Goal: Task Accomplishment & Management: Manage account settings

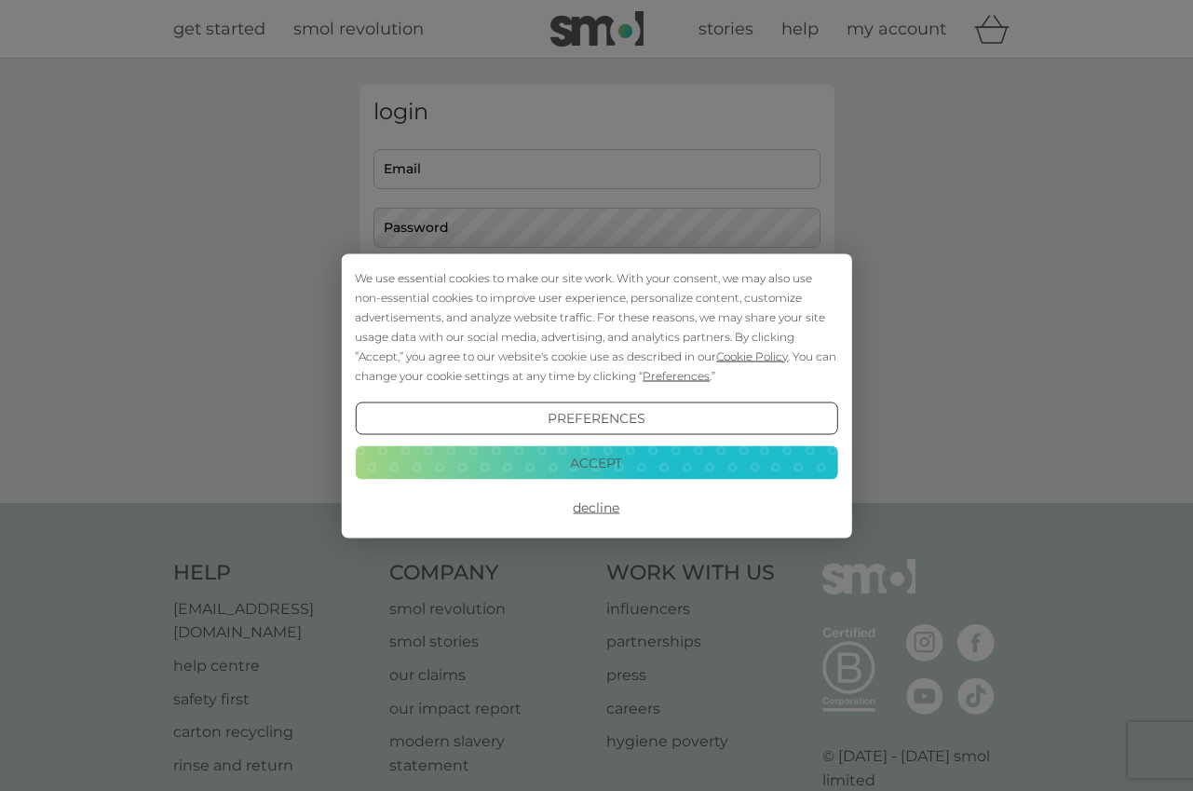
type input "carolinemarsh@me.com"
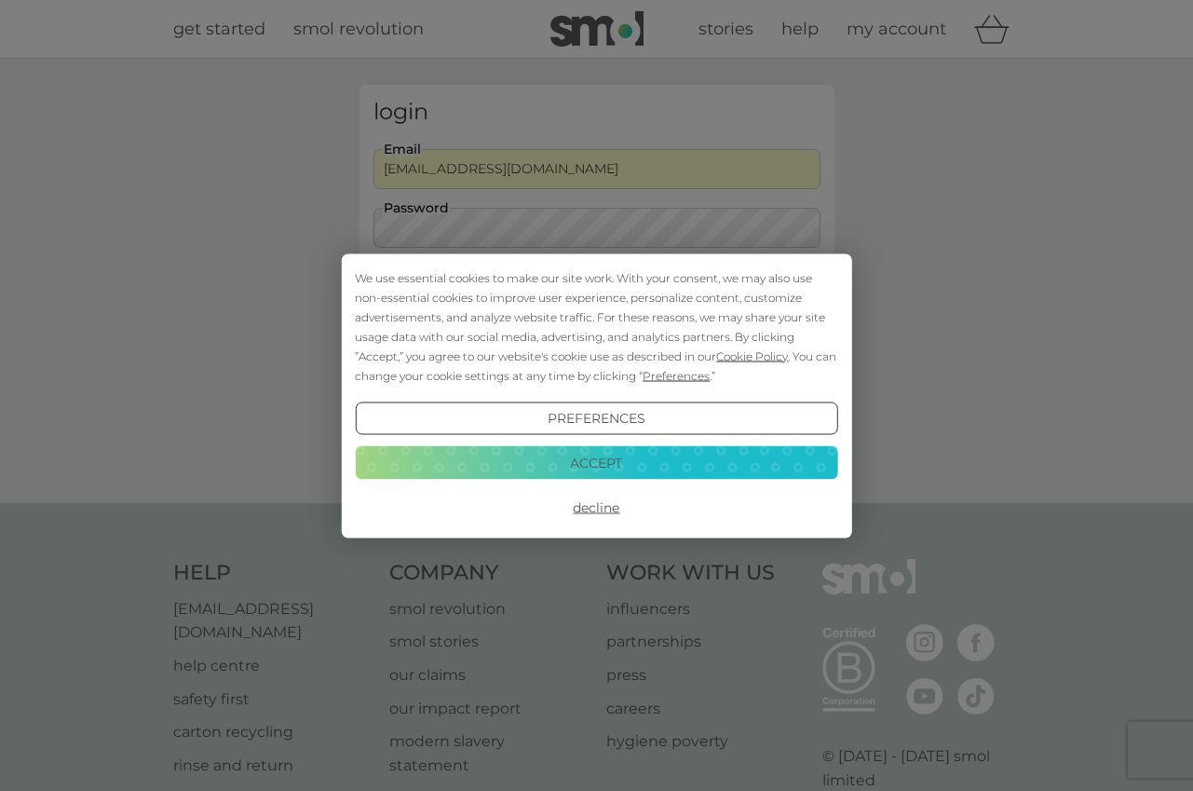
click at [600, 461] on button "Accept" at bounding box center [596, 463] width 483 height 34
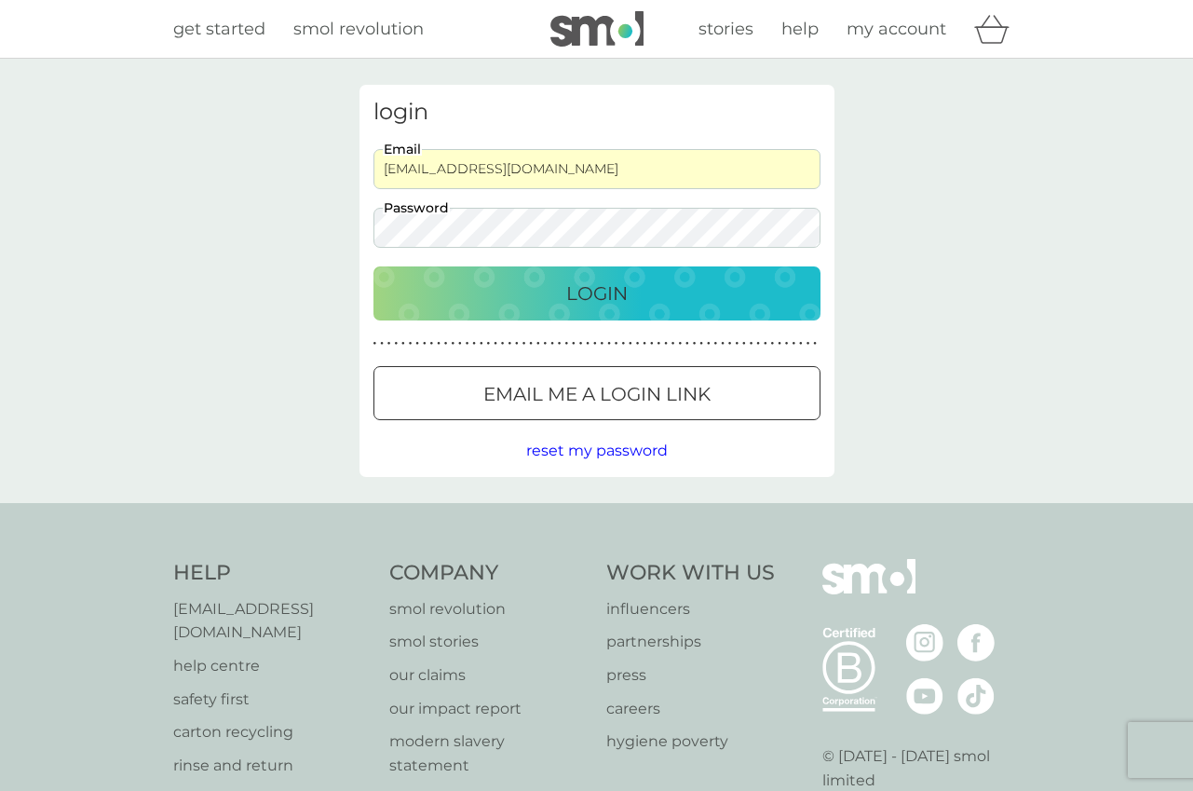
click at [611, 307] on p "Login" at bounding box center [596, 294] width 61 height 30
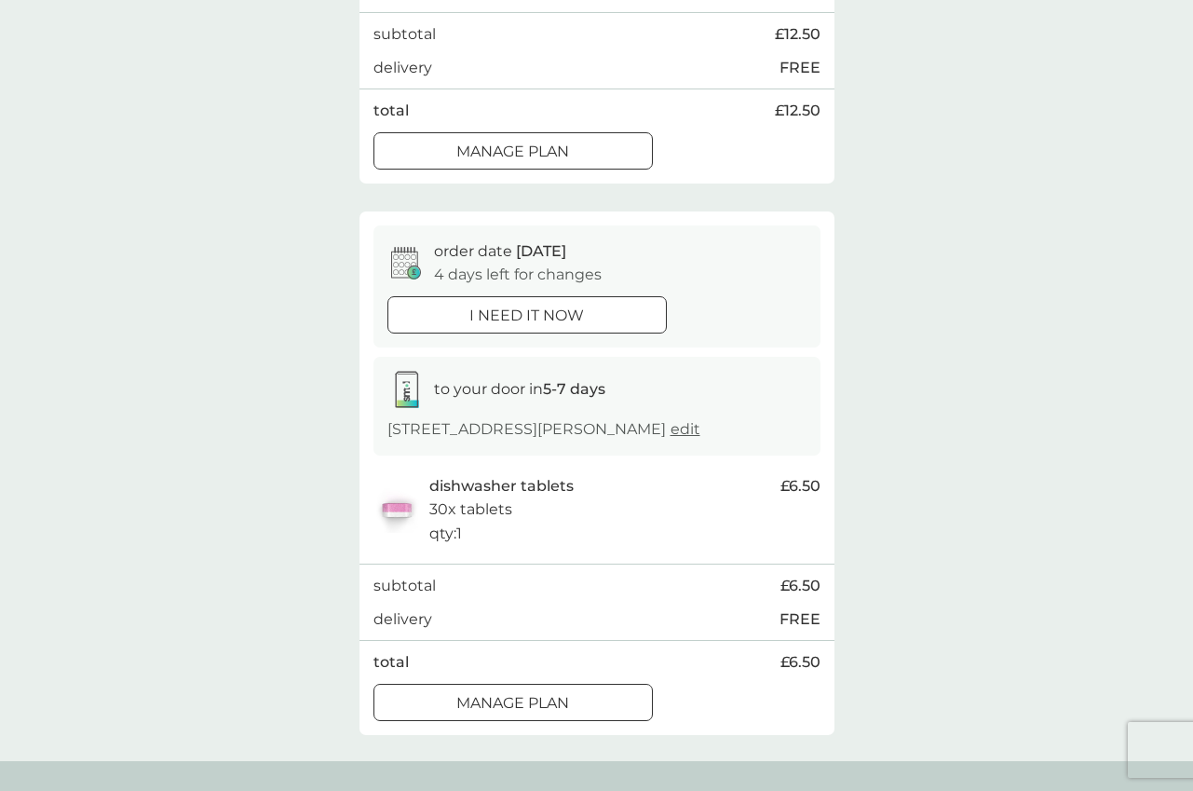
scroll to position [525, 0]
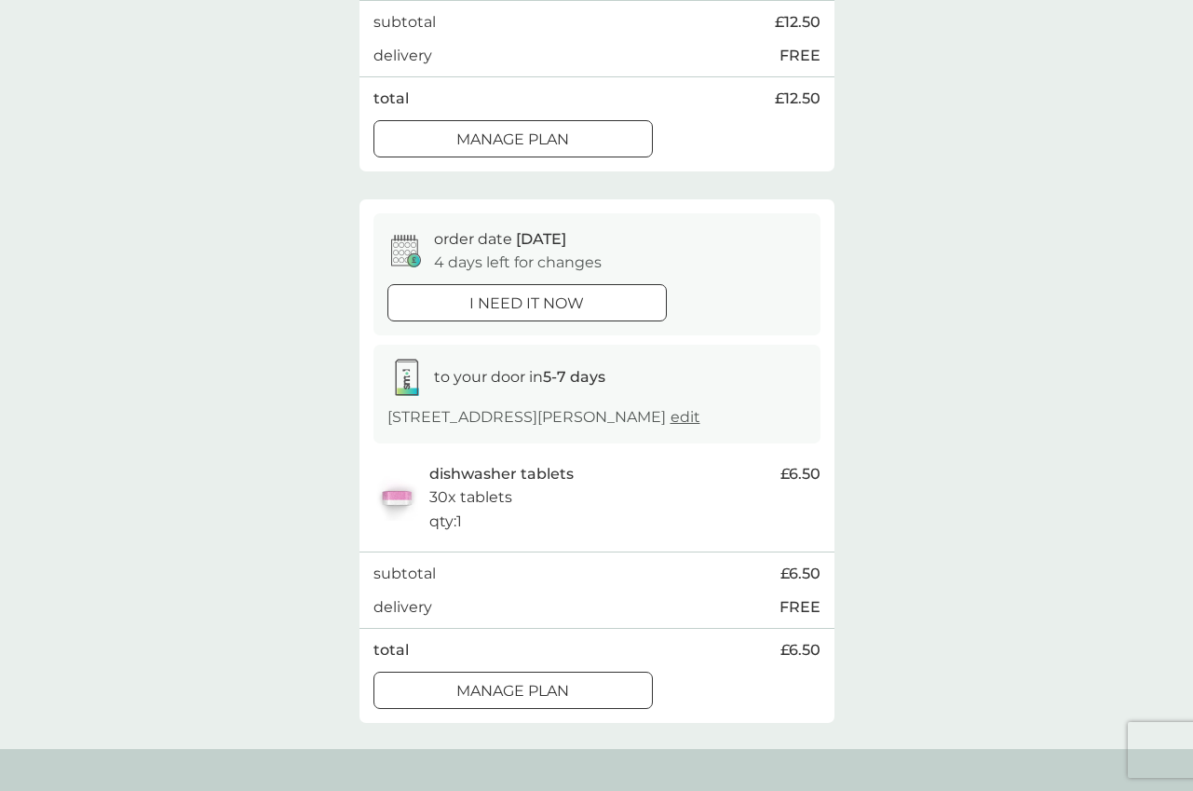
click at [528, 689] on div at bounding box center [513, 691] width 67 height 20
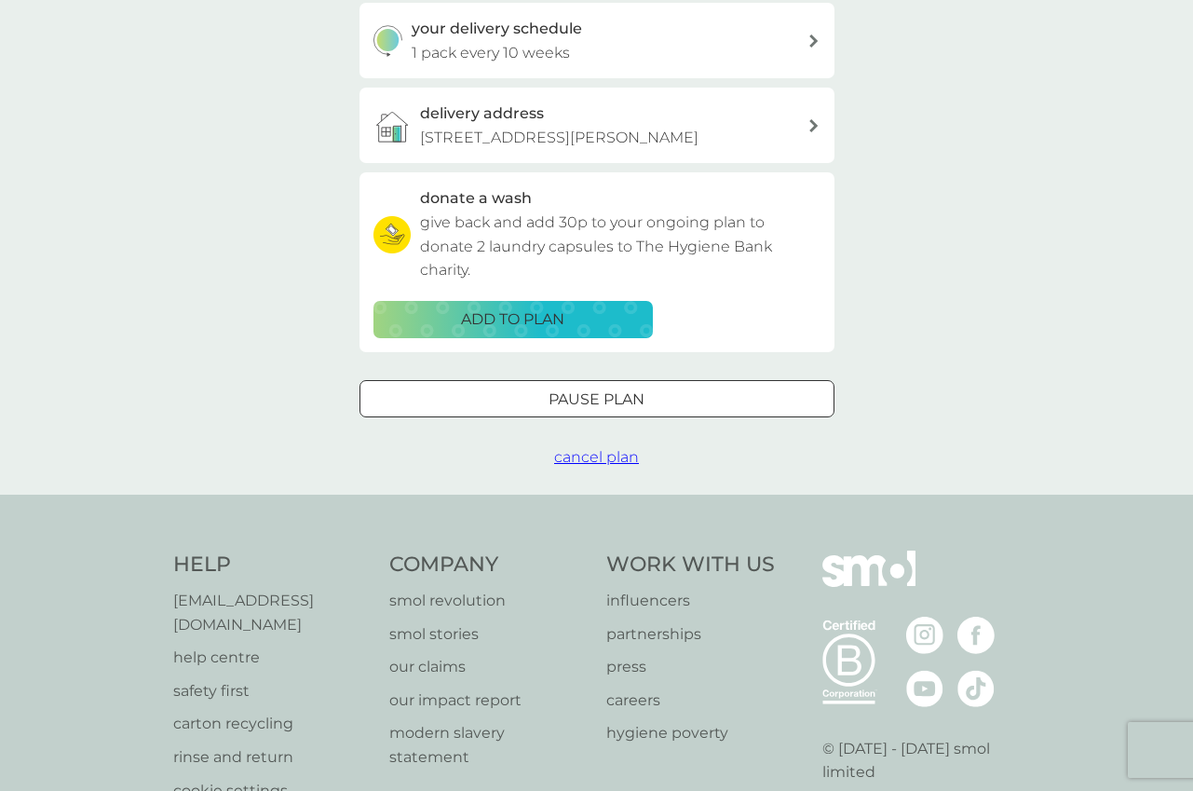
scroll to position [455, 0]
click at [593, 456] on span "cancel plan" at bounding box center [596, 455] width 85 height 18
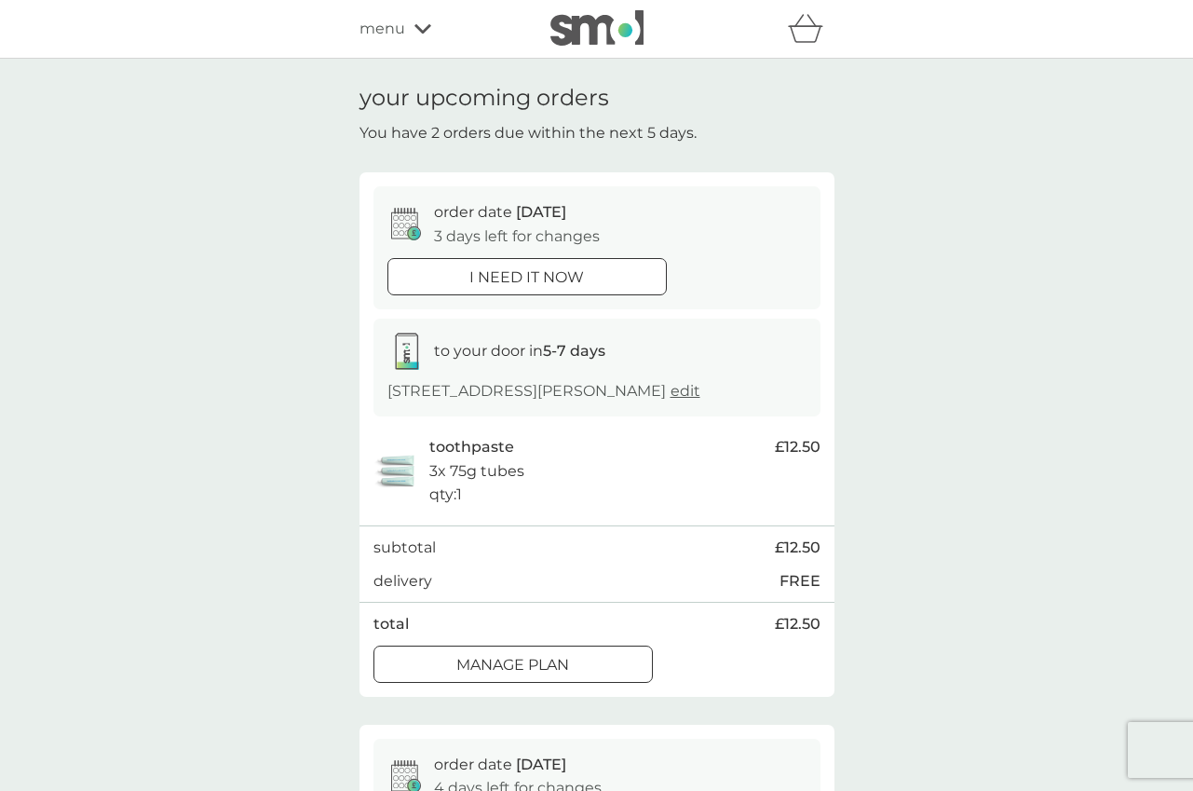
click at [556, 671] on p "Manage plan" at bounding box center [512, 665] width 113 height 24
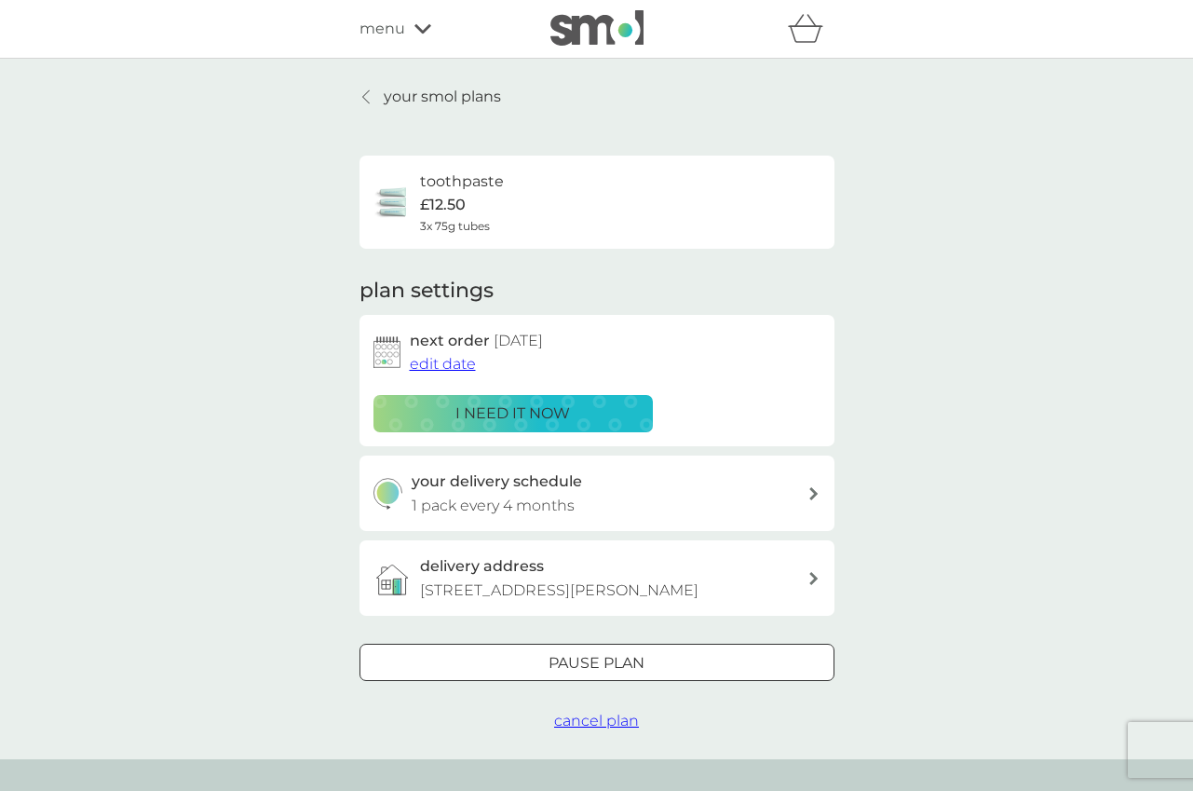
click at [605, 720] on span "cancel plan" at bounding box center [596, 721] width 85 height 18
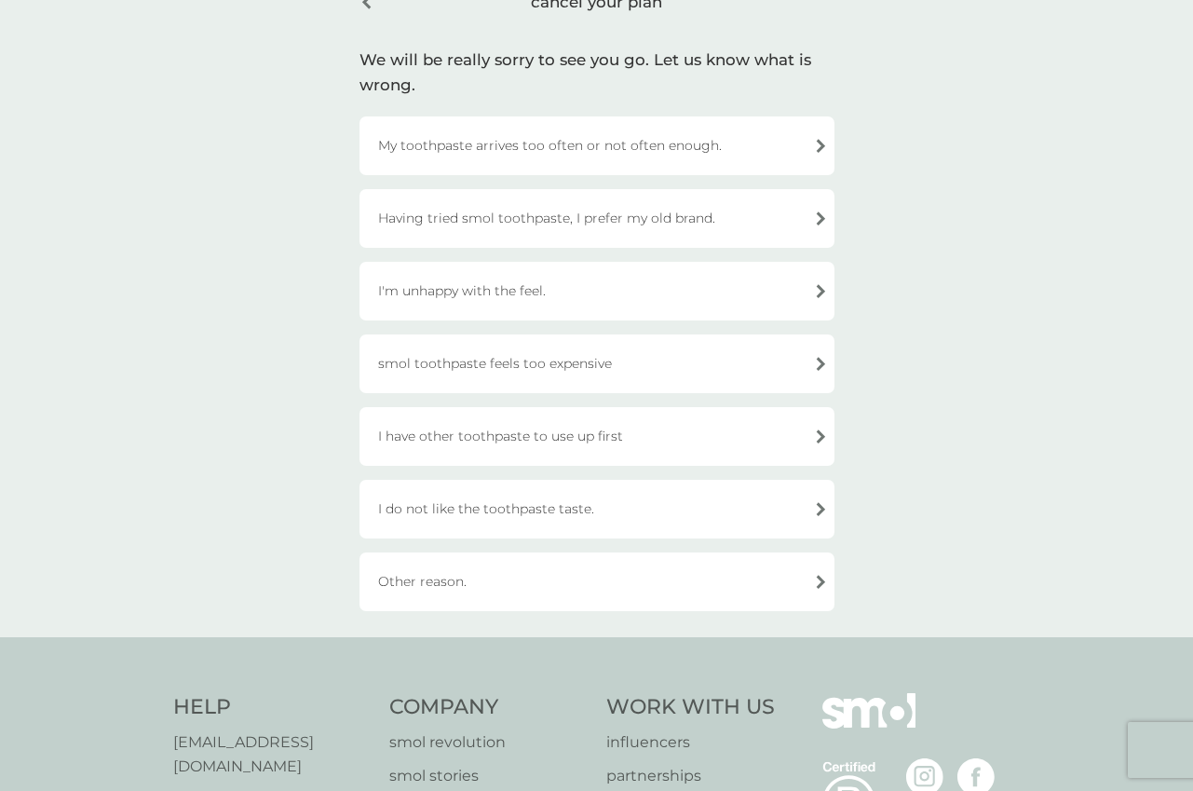
scroll to position [110, 0]
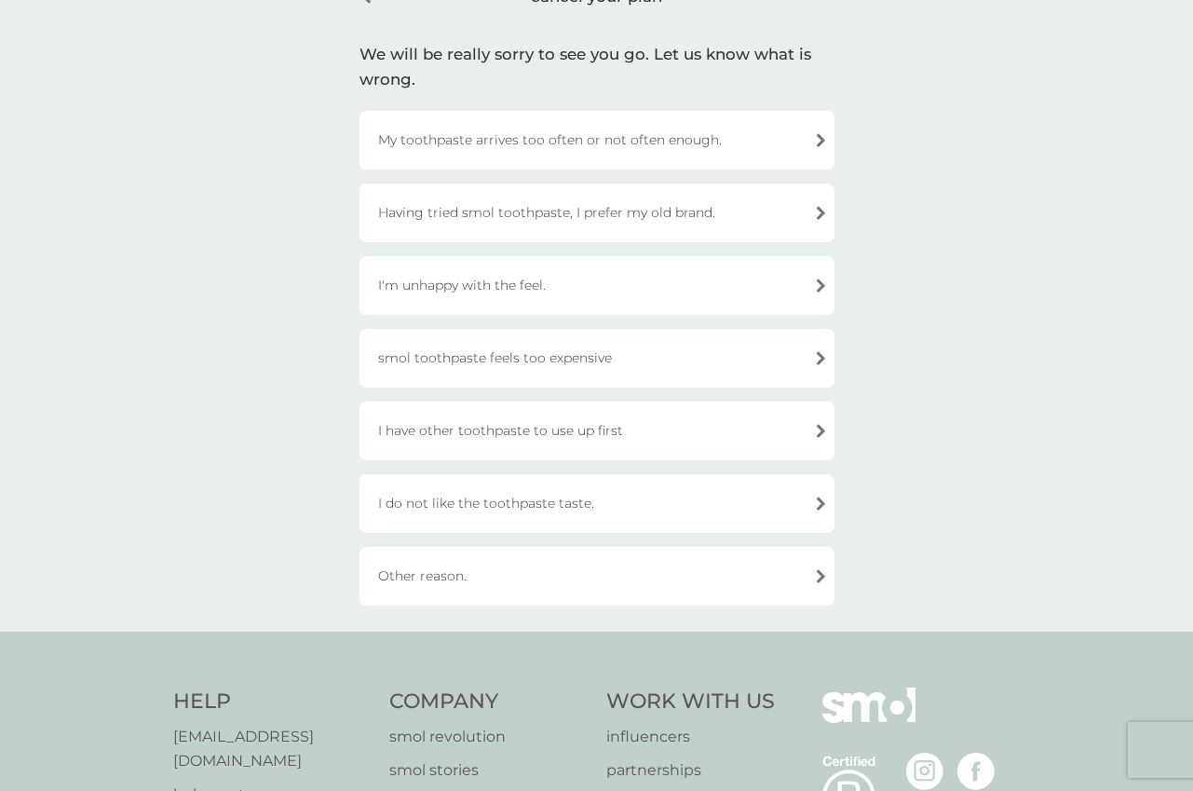
click at [784, 211] on div "Having tried smol toothpaste, I prefer my old brand." at bounding box center [597, 213] width 475 height 59
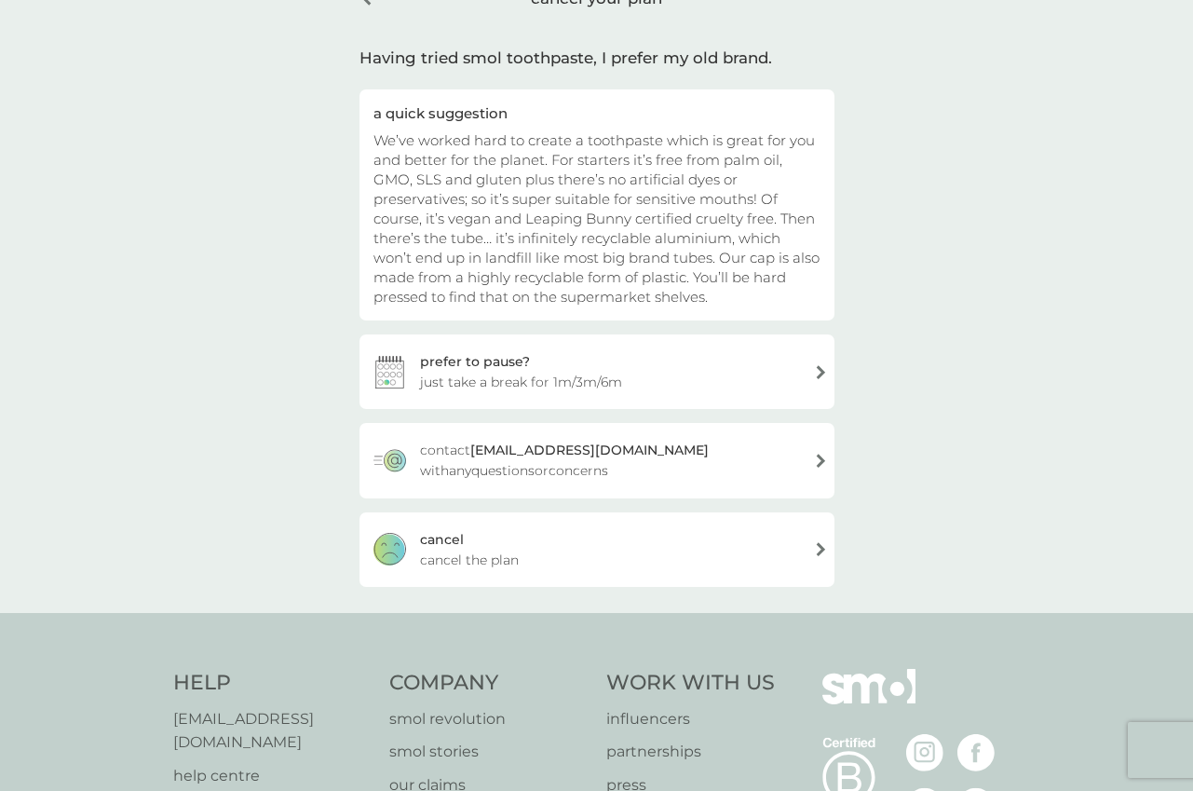
click at [666, 548] on div "[PERSON_NAME] the plan" at bounding box center [597, 549] width 475 height 75
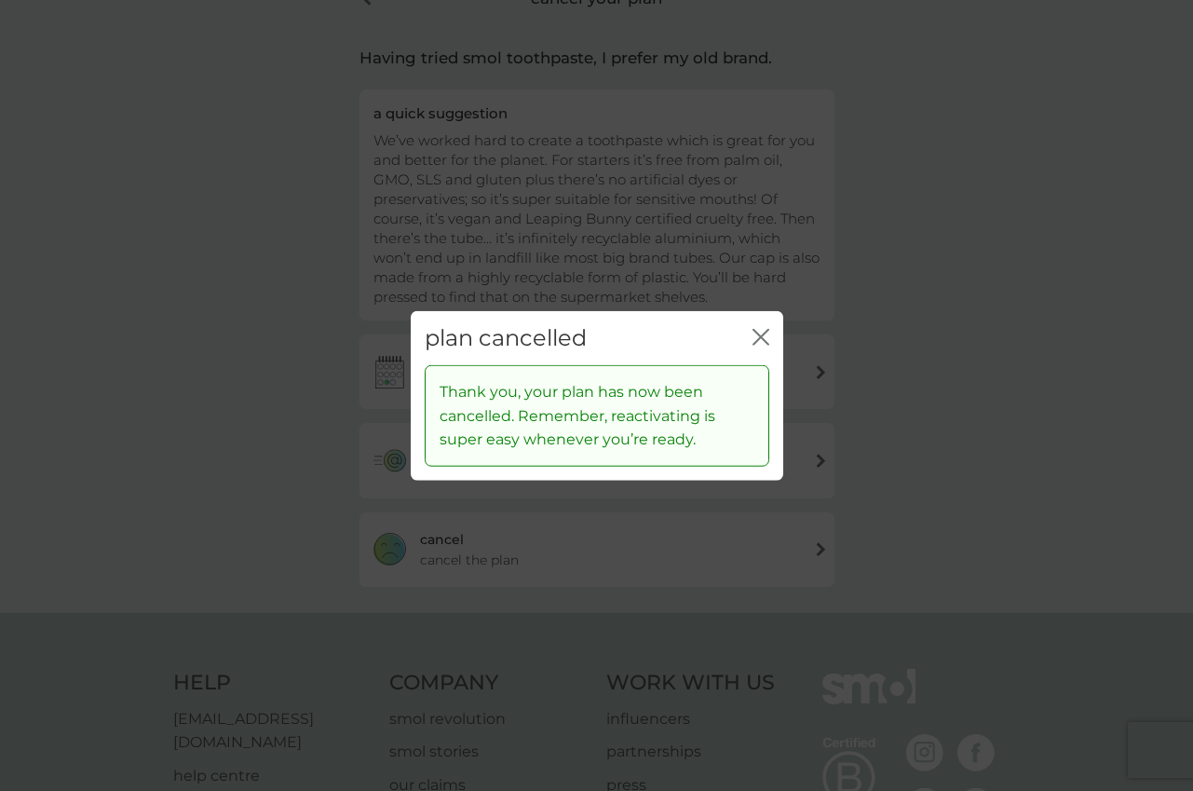
click at [759, 334] on icon "close" at bounding box center [761, 336] width 17 height 17
